Goal: Task Accomplishment & Management: Manage account settings

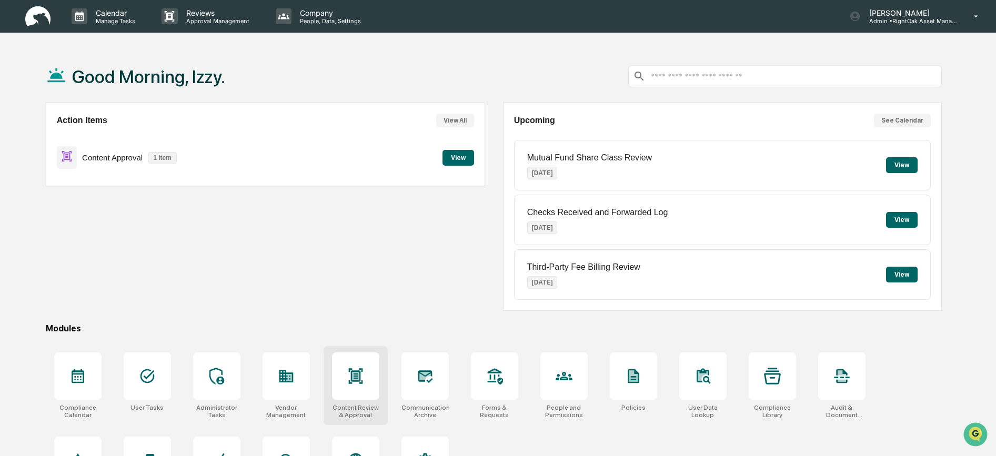
click at [370, 372] on div at bounding box center [355, 375] width 47 height 47
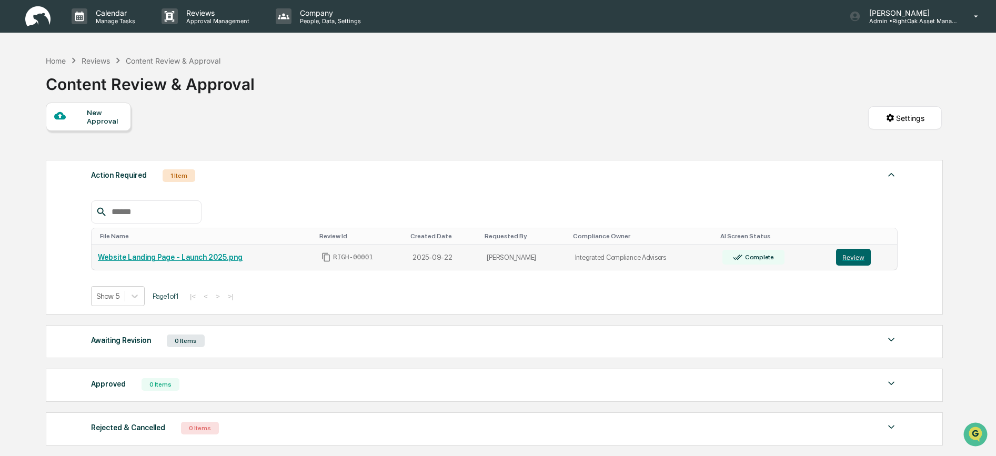
click at [204, 258] on link "Website Landing Page - Launch 2025.png" at bounding box center [170, 257] width 145 height 8
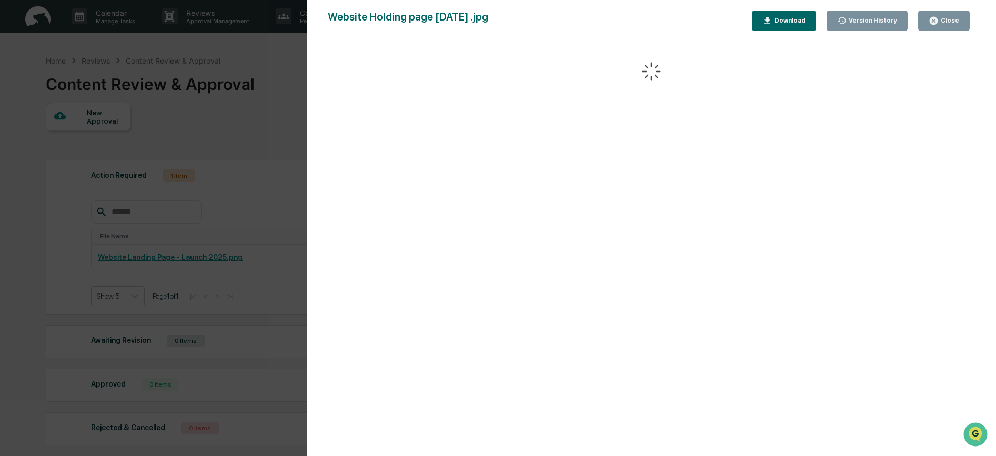
click at [858, 17] on div "Version History" at bounding box center [871, 20] width 50 height 7
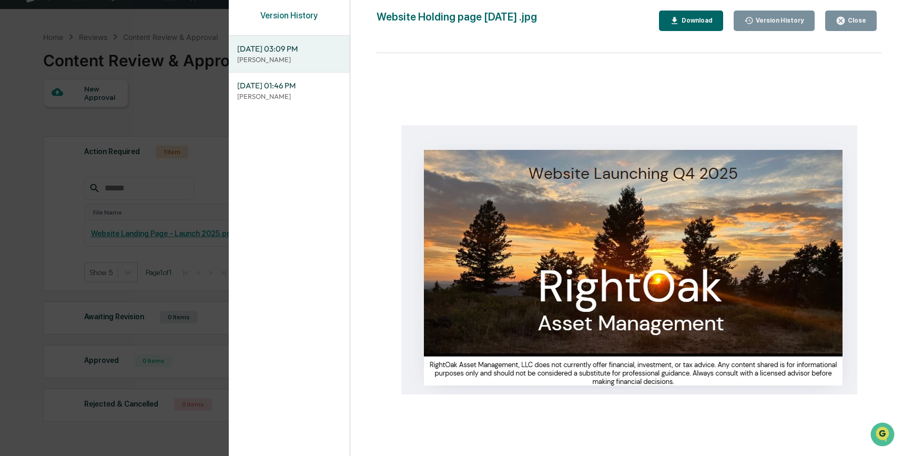
scroll to position [28, 0]
click at [201, 316] on div "Version History [DATE] 03:09 PM [PERSON_NAME] [DATE] 01:46 PM [PERSON_NAME] Web…" at bounding box center [451, 228] width 903 height 456
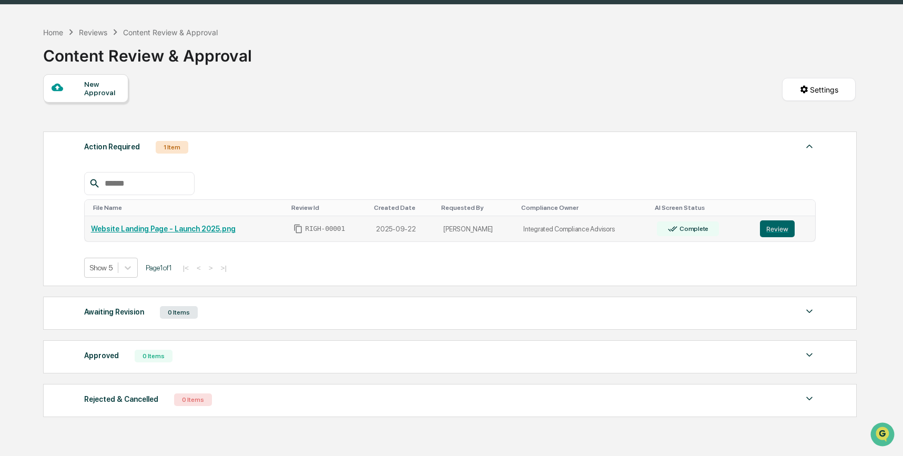
click at [166, 233] on link "Website Landing Page - Launch 2025.png" at bounding box center [163, 229] width 145 height 8
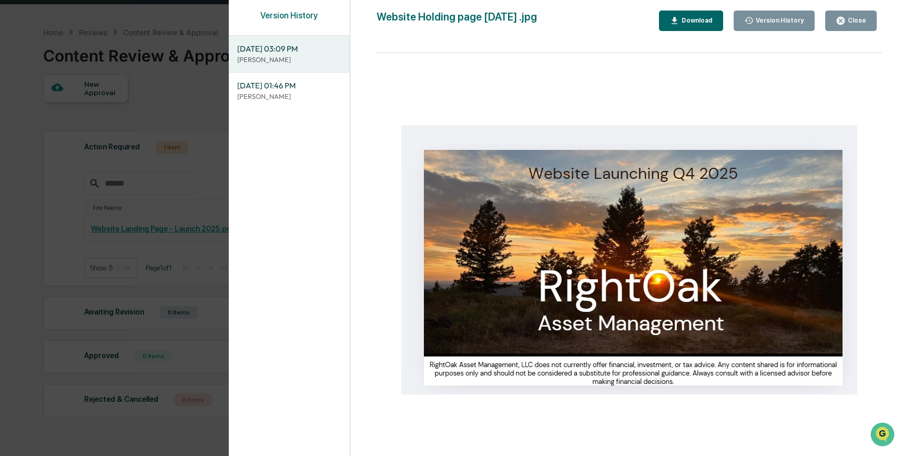
click at [852, 19] on div "Close" at bounding box center [856, 20] width 21 height 7
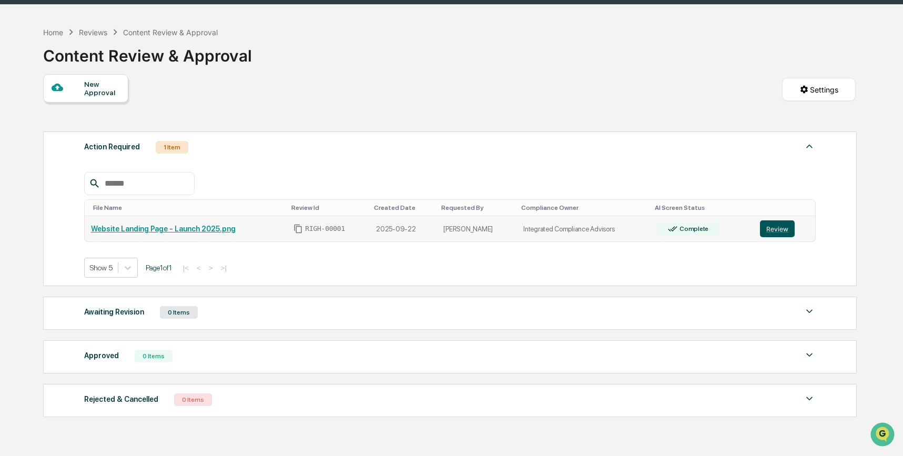
click at [778, 233] on button "Review" at bounding box center [777, 228] width 35 height 17
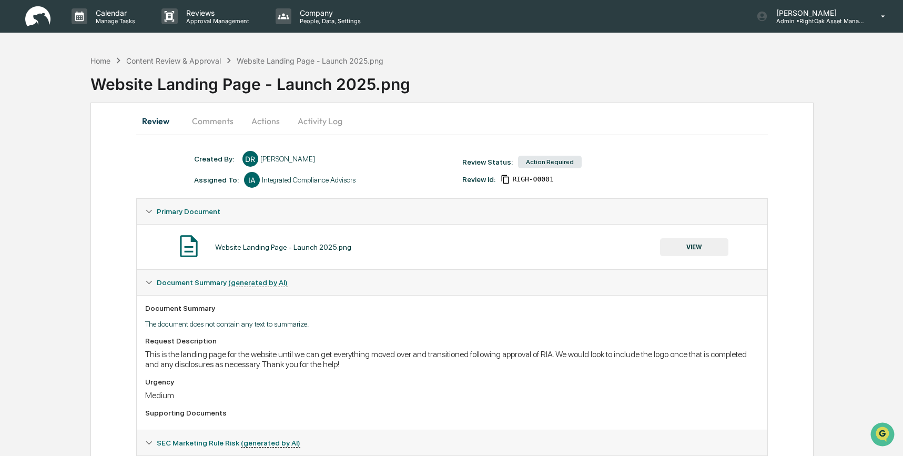
click at [262, 125] on button "Actions" at bounding box center [265, 120] width 47 height 25
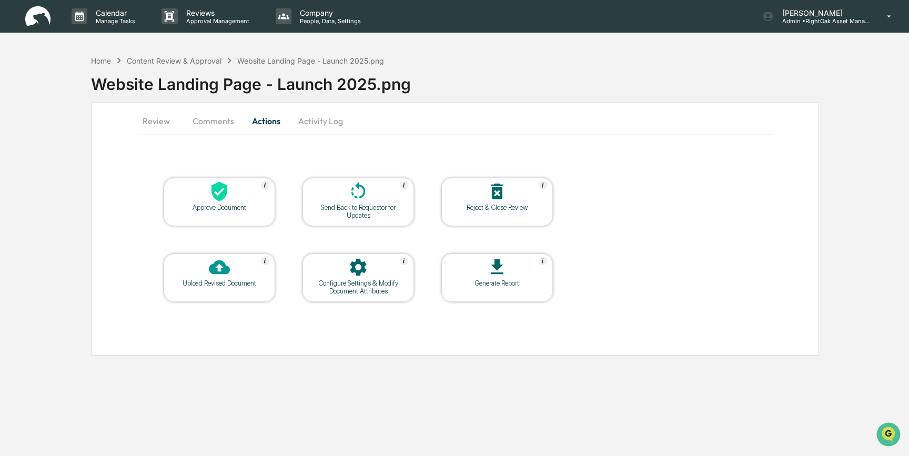
click at [214, 194] on icon at bounding box center [219, 191] width 16 height 19
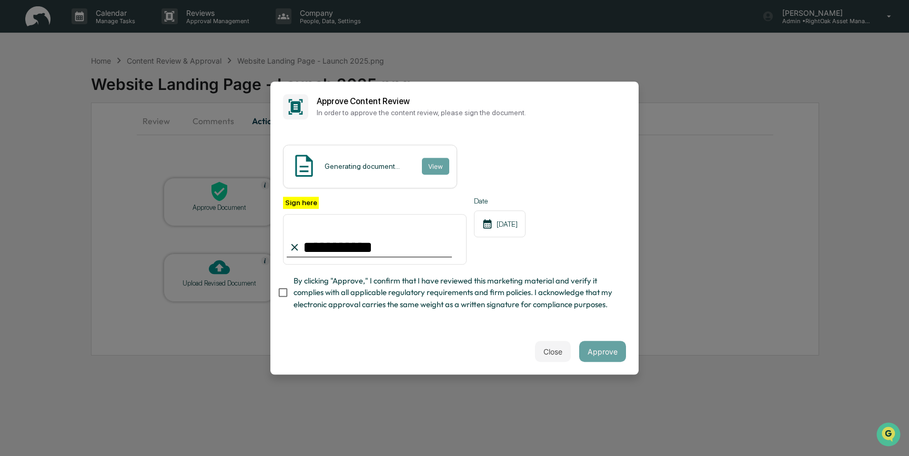
type input "**********"
click at [433, 243] on input "**********" at bounding box center [375, 239] width 184 height 50
click at [438, 171] on button "View" at bounding box center [434, 166] width 27 height 17
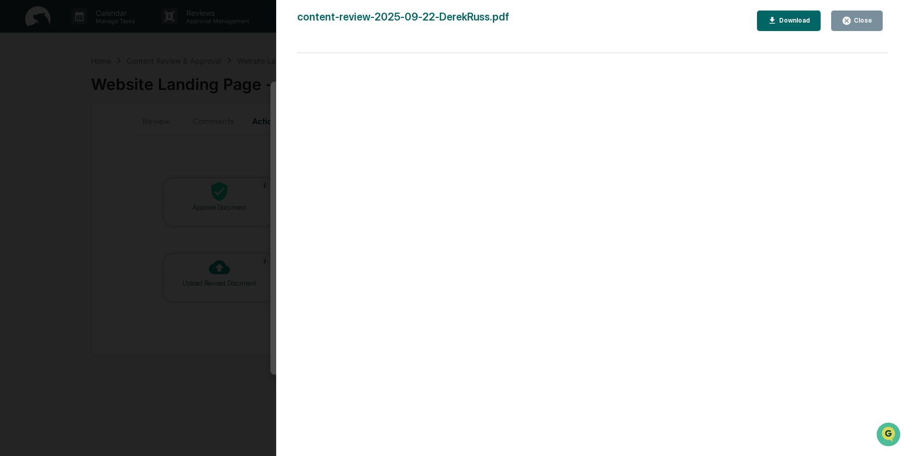
click at [198, 269] on div "Version History 09/23/2025, 05:41 PM Izzy Daboub content-review-2025-09-22-Dere…" at bounding box center [454, 228] width 909 height 456
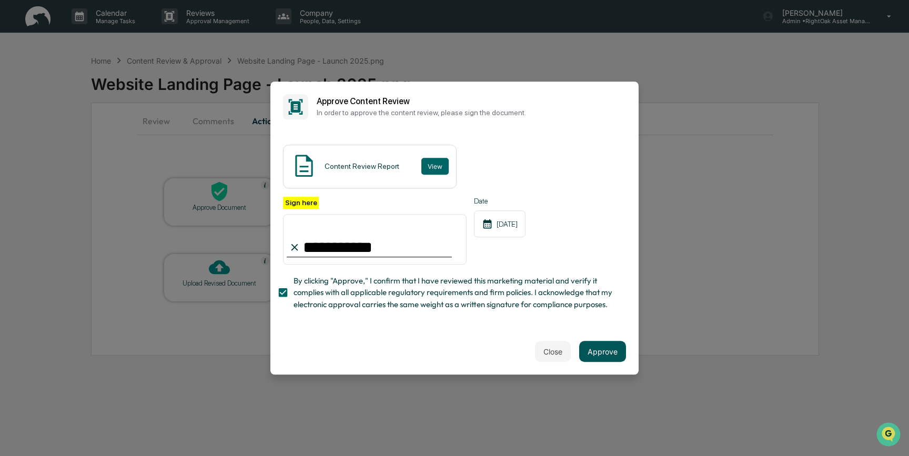
click at [610, 348] on button "Approve" at bounding box center [602, 351] width 47 height 21
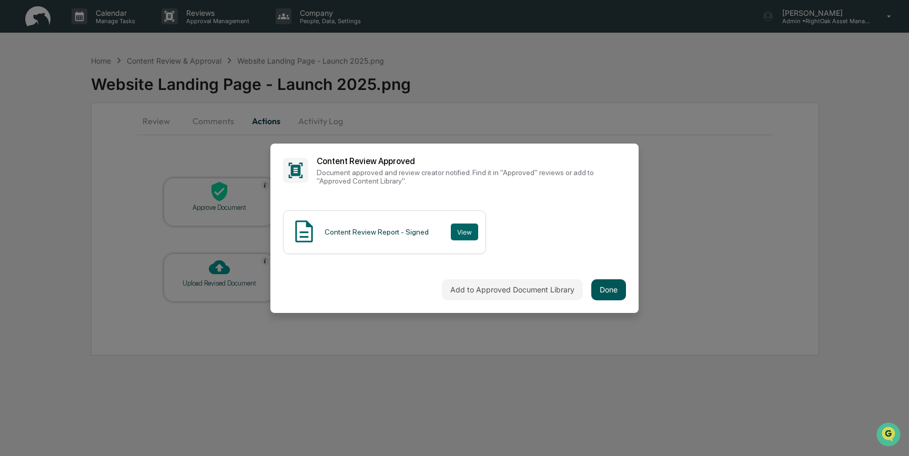
click at [607, 287] on button "Done" at bounding box center [608, 289] width 35 height 21
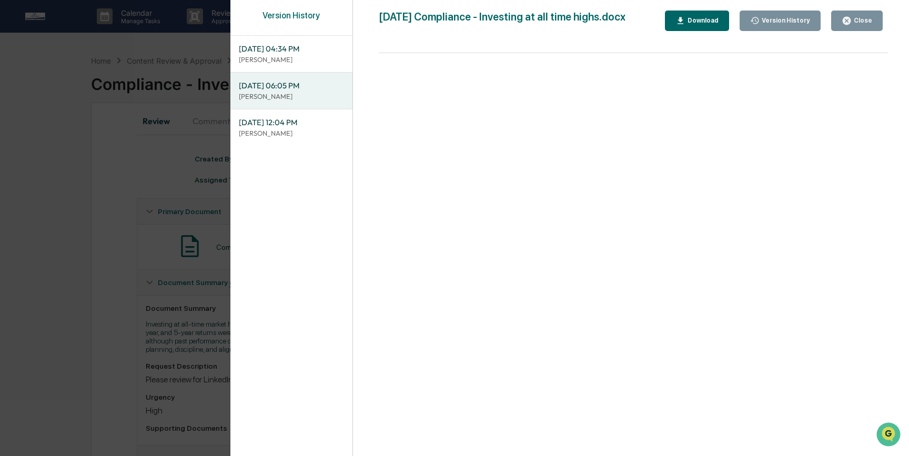
click at [164, 185] on div "Version History 09/23/2025, 04:34 PM Brian Nguyen 09/22/2025, 06:05 PM Lindsay …" at bounding box center [454, 228] width 909 height 456
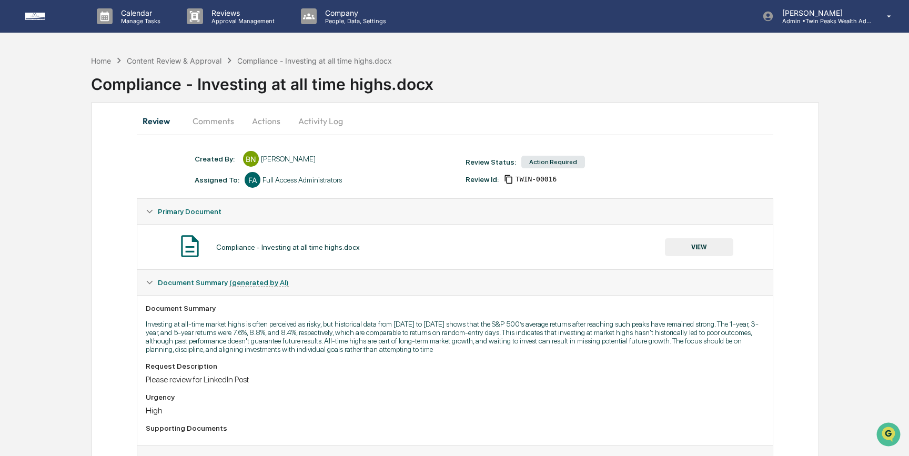
click at [209, 124] on button "Comments" at bounding box center [213, 120] width 58 height 25
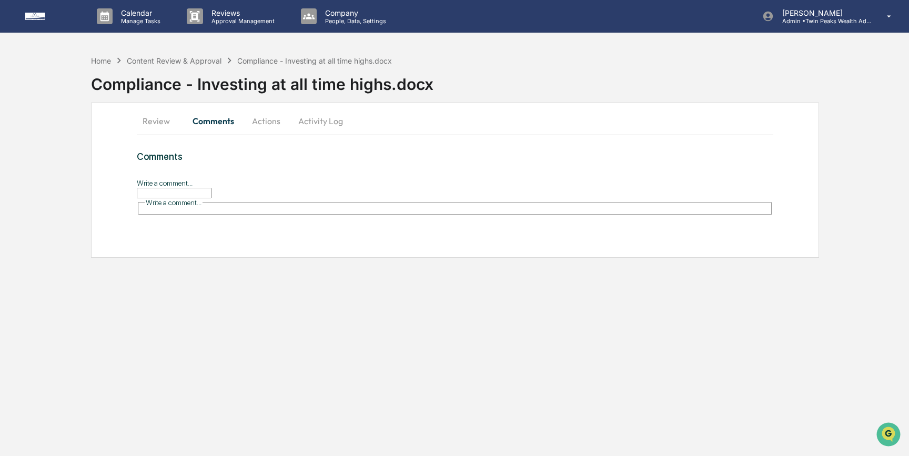
click at [266, 122] on button "Actions" at bounding box center [265, 120] width 47 height 25
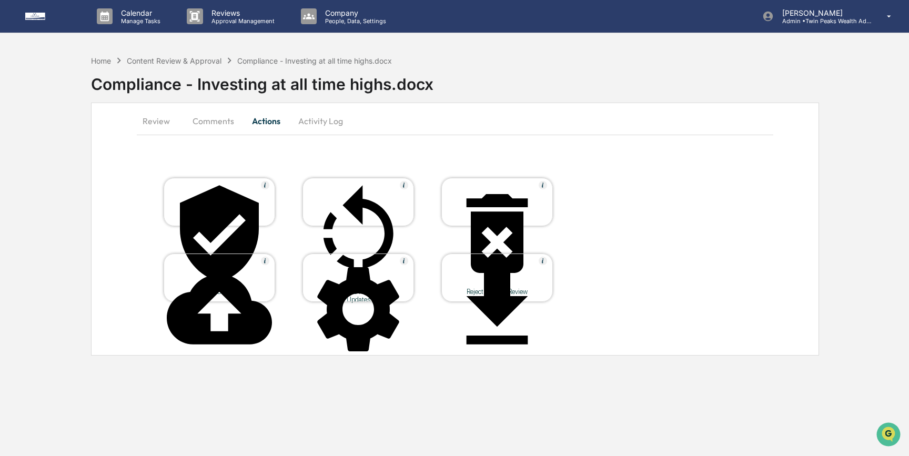
click at [222, 128] on button "Comments" at bounding box center [213, 120] width 58 height 25
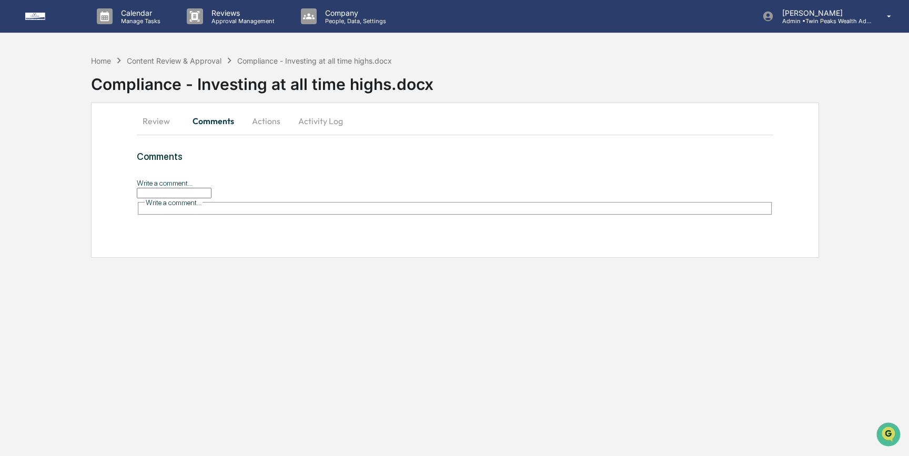
click at [322, 123] on button "Activity Log" at bounding box center [321, 120] width 62 height 25
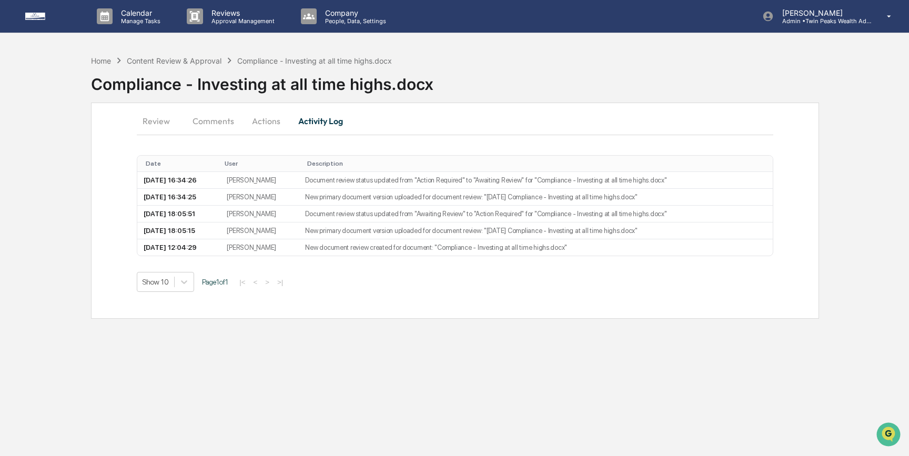
click at [273, 119] on button "Actions" at bounding box center [265, 120] width 47 height 25
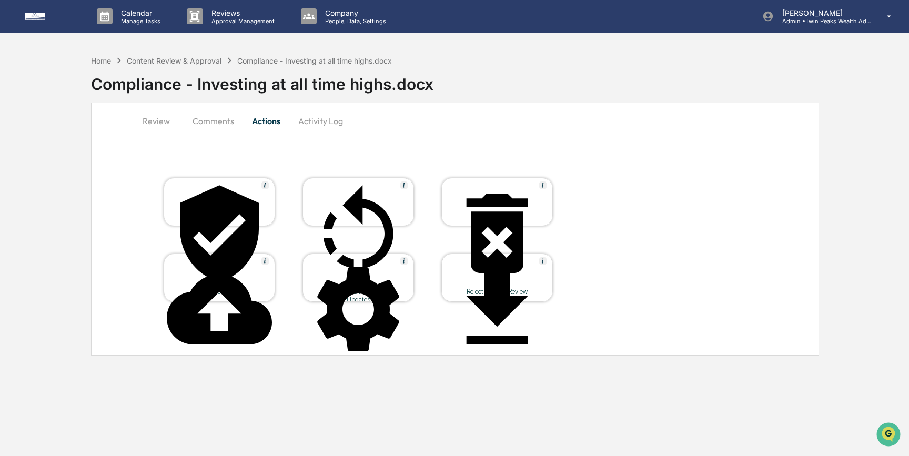
click at [160, 125] on button "Review" at bounding box center [160, 120] width 47 height 25
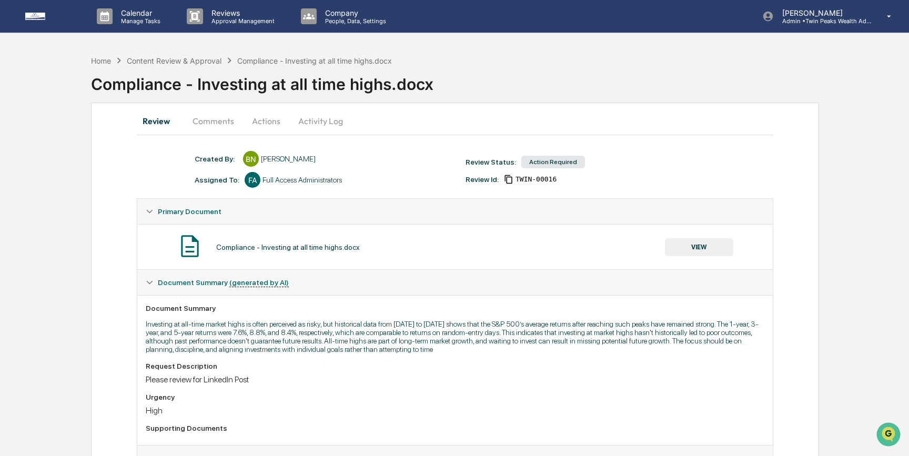
click at [698, 245] on button "VIEW" at bounding box center [699, 247] width 68 height 18
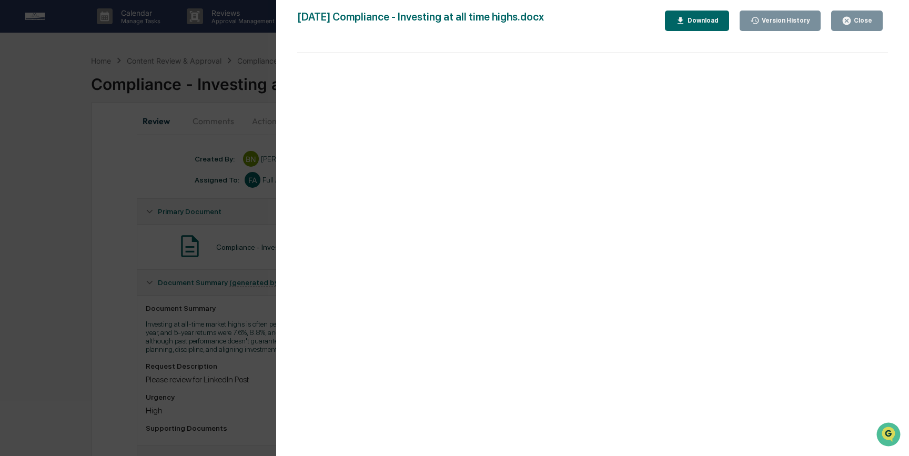
click at [230, 176] on div "Version History 09/23/2025, 04:34 PM Brian Nguyen 09/22/2025, 06:05 PM Lindsay …" at bounding box center [454, 228] width 909 height 456
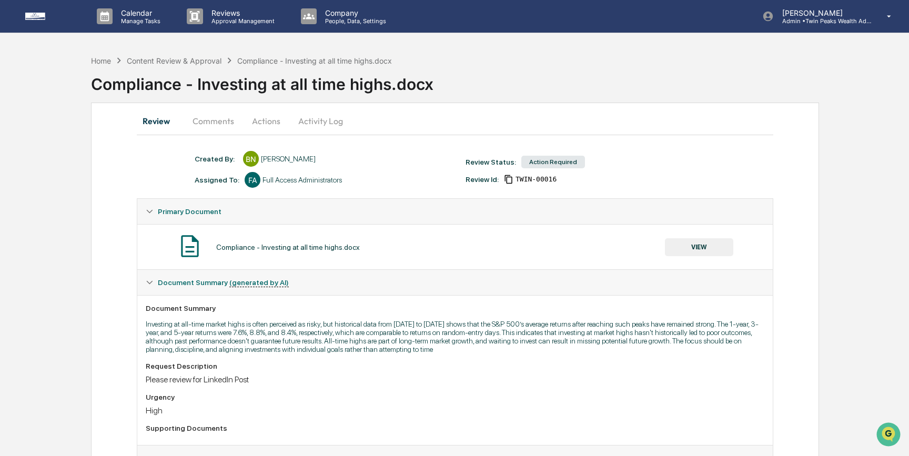
click at [318, 124] on button "Activity Log" at bounding box center [321, 120] width 62 height 25
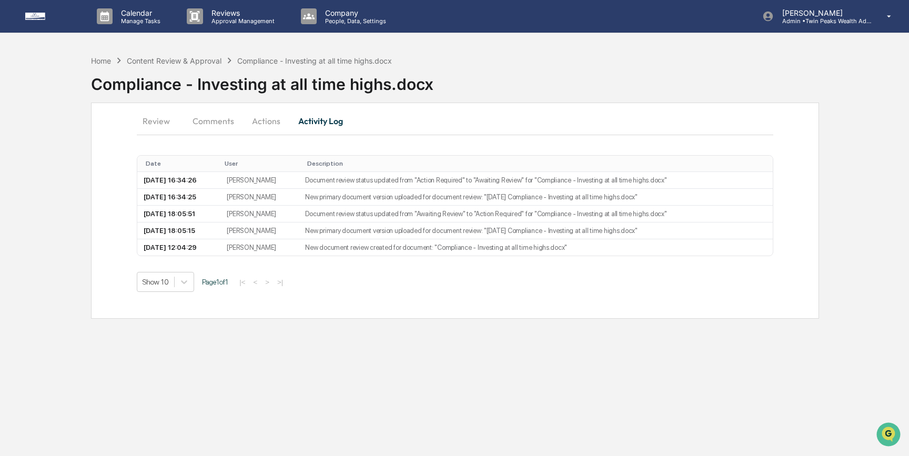
click at [153, 119] on button "Review" at bounding box center [160, 120] width 47 height 25
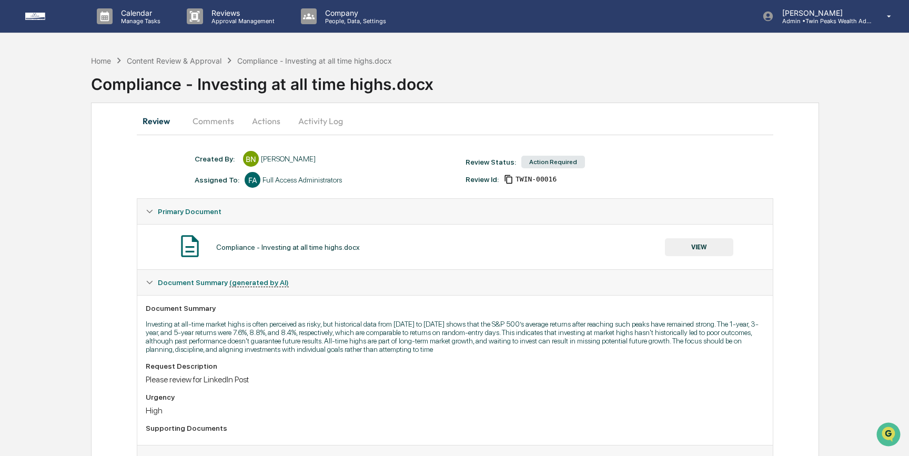
click at [271, 119] on button "Actions" at bounding box center [265, 120] width 47 height 25
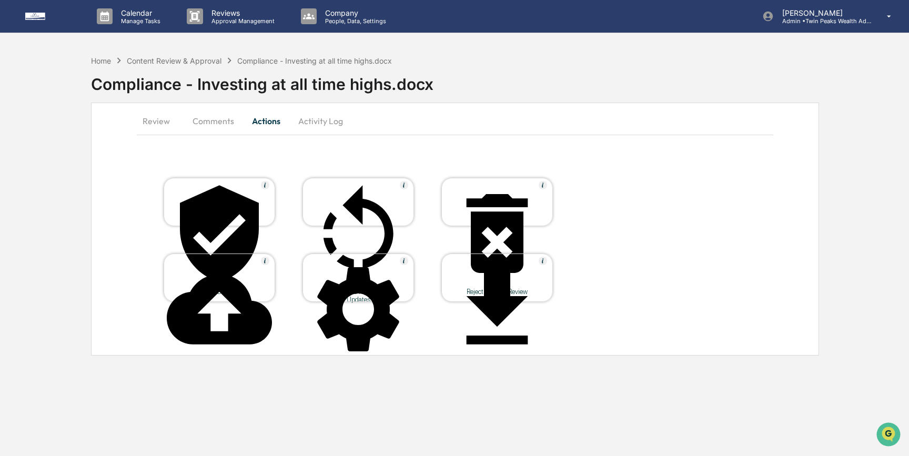
click at [228, 274] on icon at bounding box center [219, 309] width 105 height 70
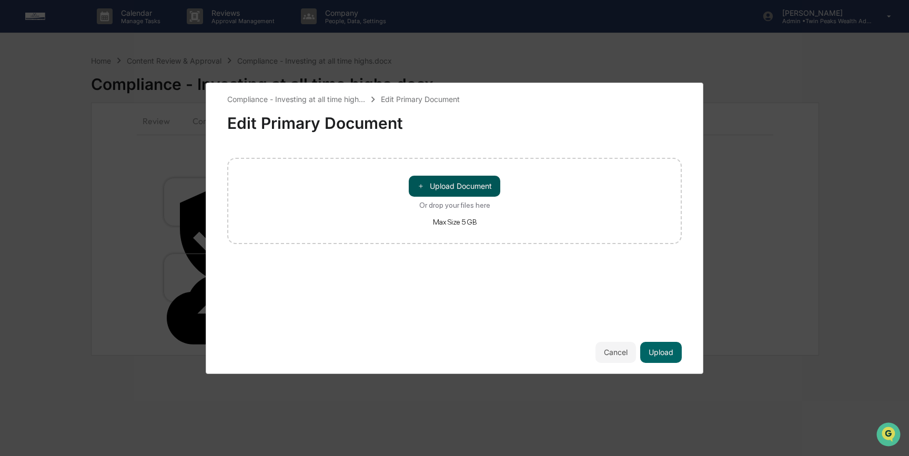
click at [455, 189] on button "＋ Upload Document" at bounding box center [455, 186] width 92 height 21
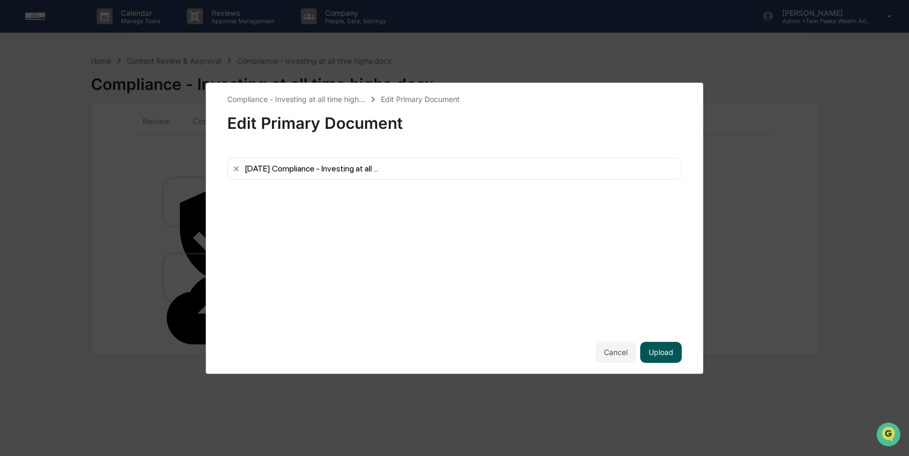
click at [653, 347] on button "Upload" at bounding box center [661, 352] width 42 height 21
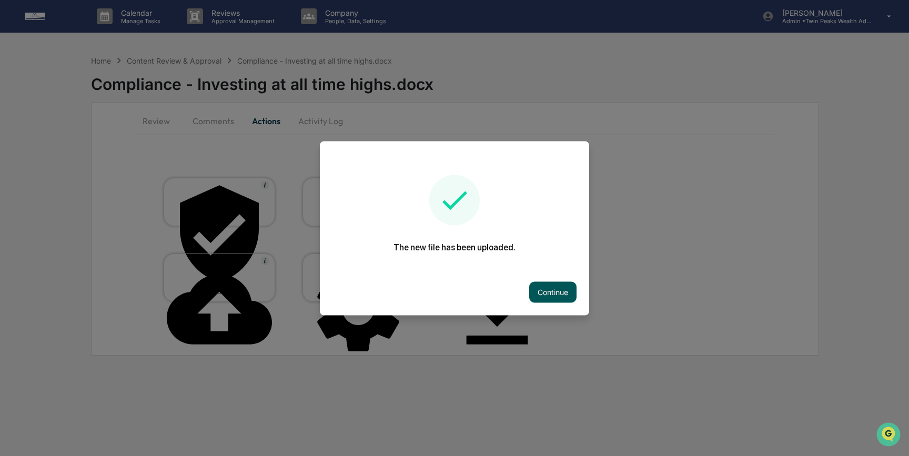
click at [541, 286] on button "Continue" at bounding box center [552, 291] width 47 height 21
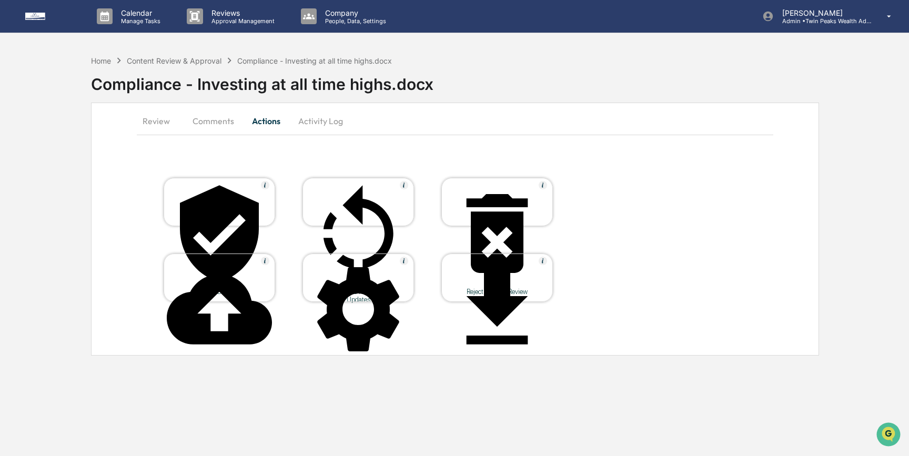
click at [353, 196] on icon at bounding box center [358, 233] width 105 height 105
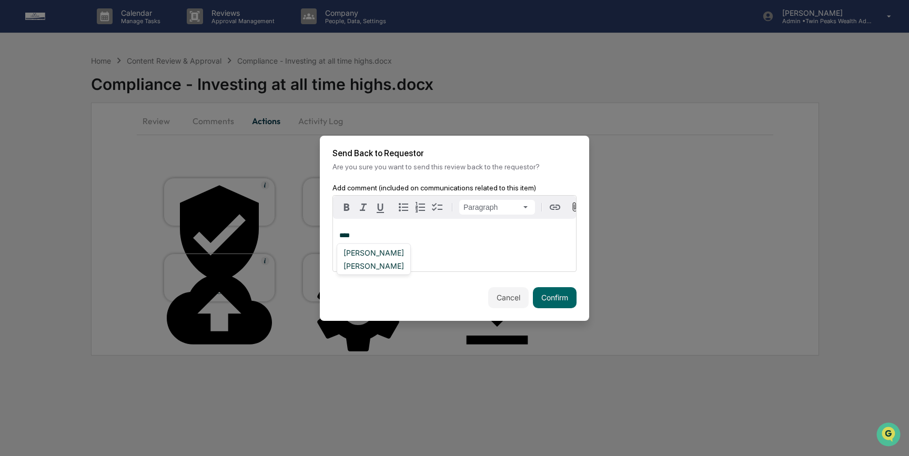
click at [369, 256] on div "Brian Nguyen" at bounding box center [373, 252] width 69 height 13
click at [563, 297] on button "Confirm" at bounding box center [555, 297] width 44 height 21
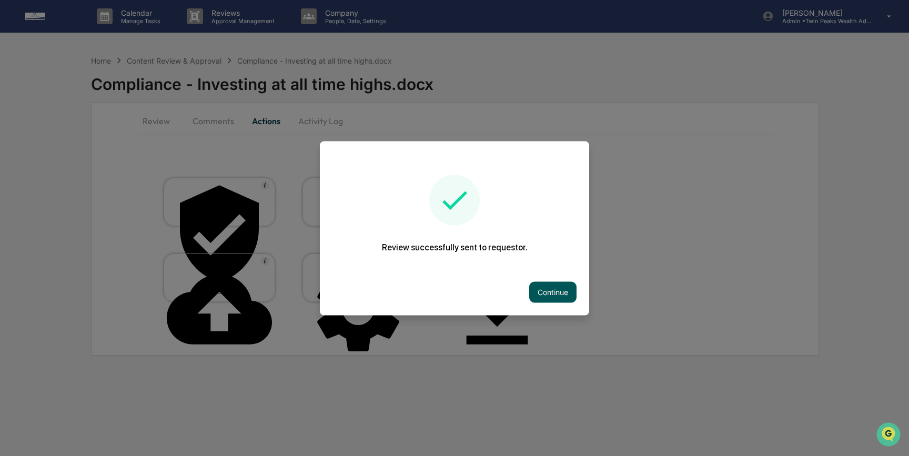
click at [559, 290] on button "Continue" at bounding box center [552, 291] width 47 height 21
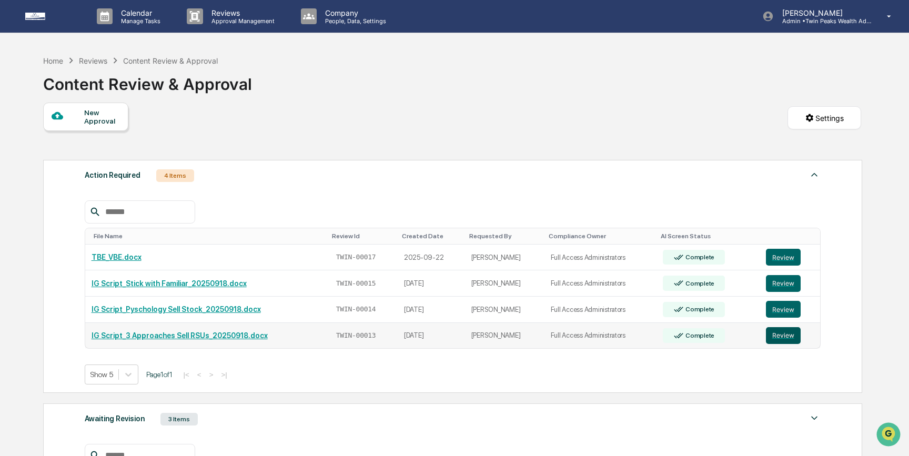
click at [780, 333] on button "Review" at bounding box center [783, 335] width 35 height 17
